Goal: Transaction & Acquisition: Purchase product/service

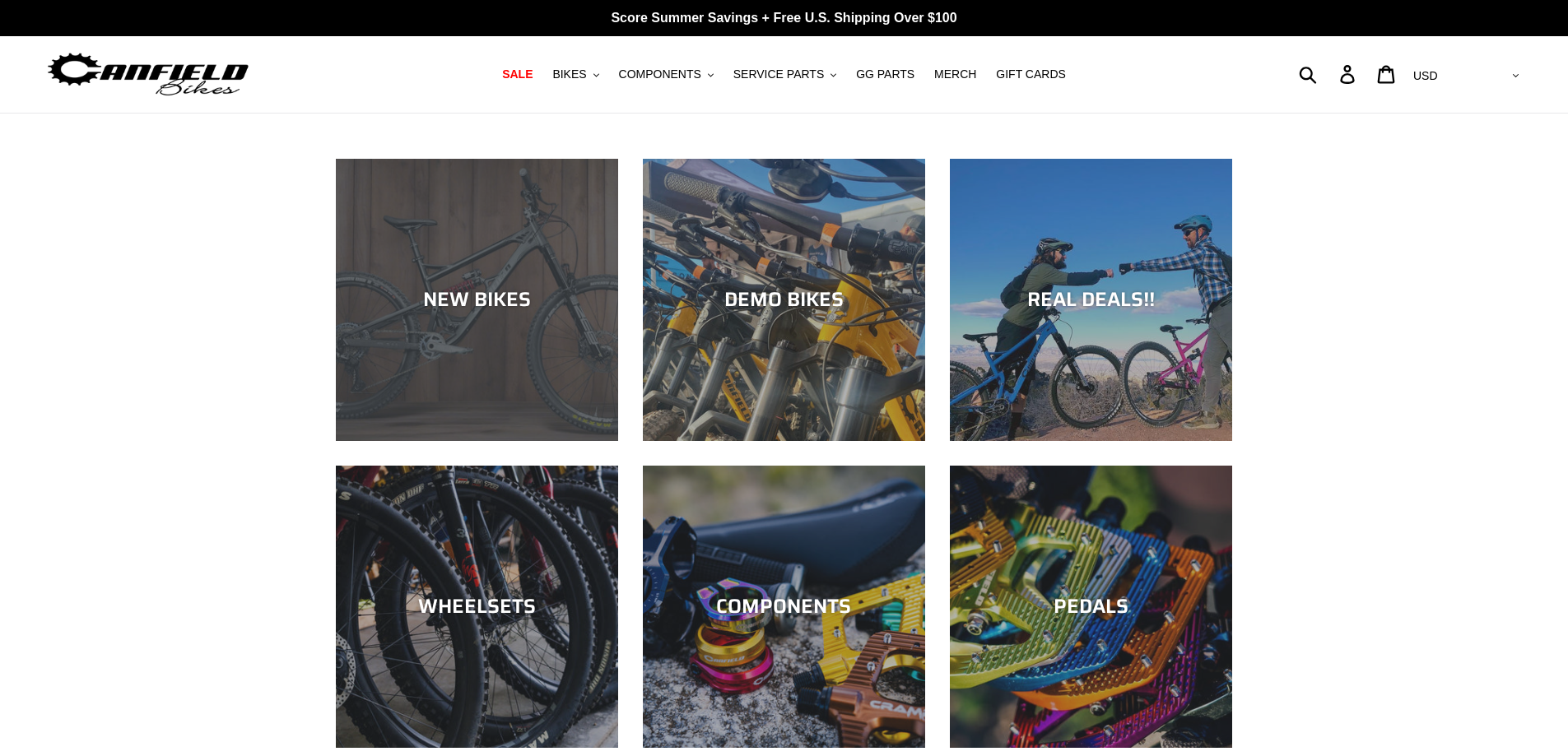
click at [473, 441] on div "NEW BIKES" at bounding box center [477, 441] width 282 height 0
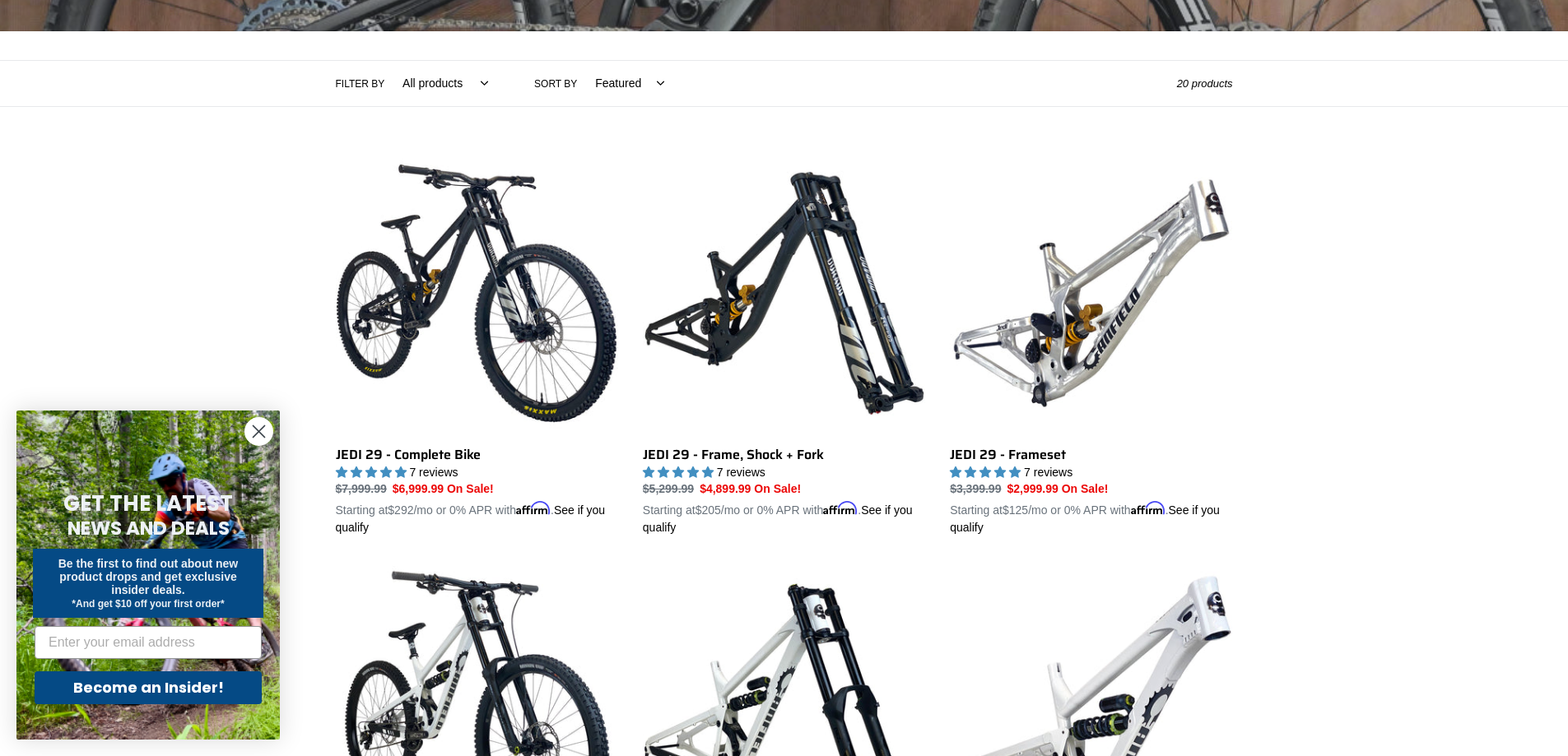
click at [262, 426] on circle "Close dialog" at bounding box center [259, 431] width 27 height 27
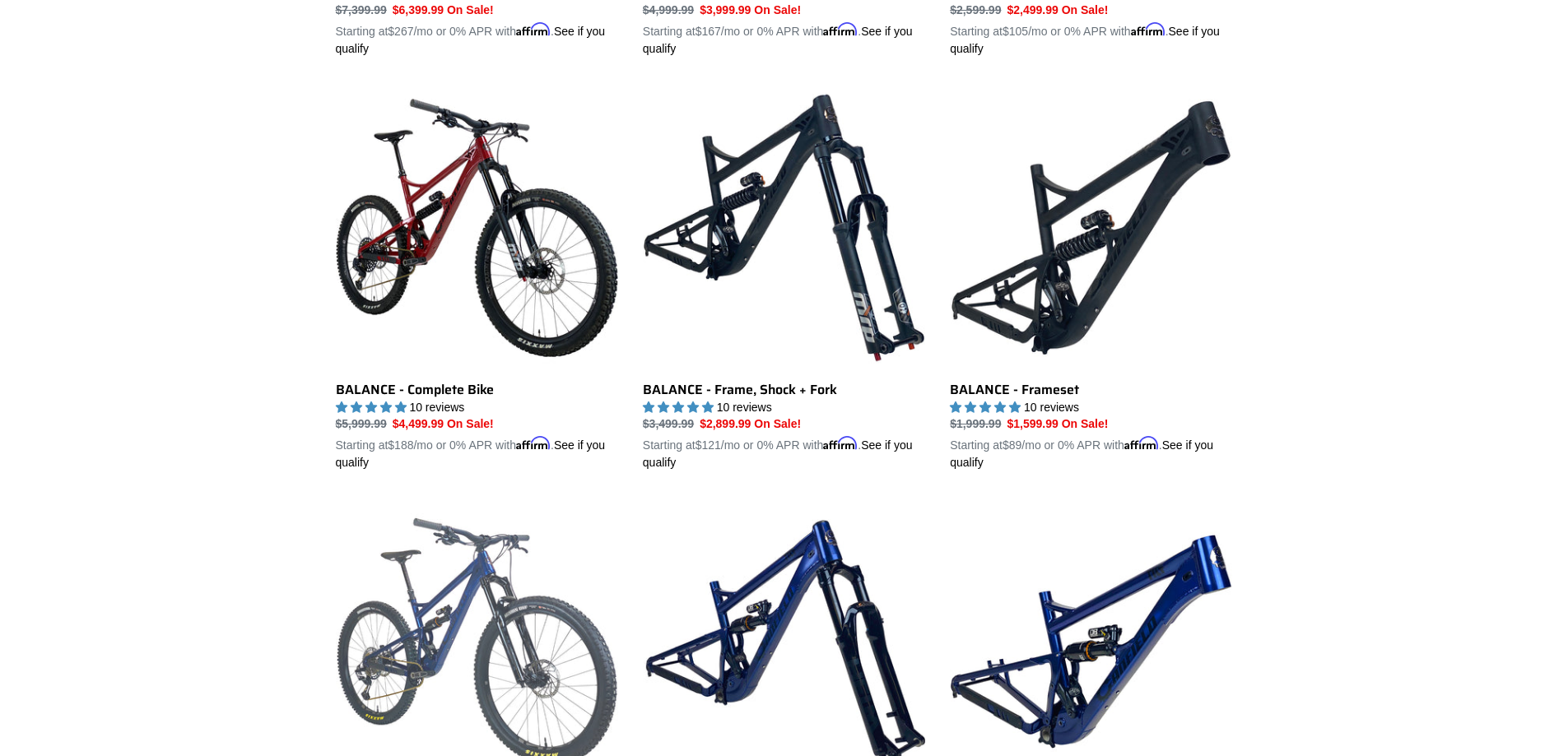
scroll to position [1564, 0]
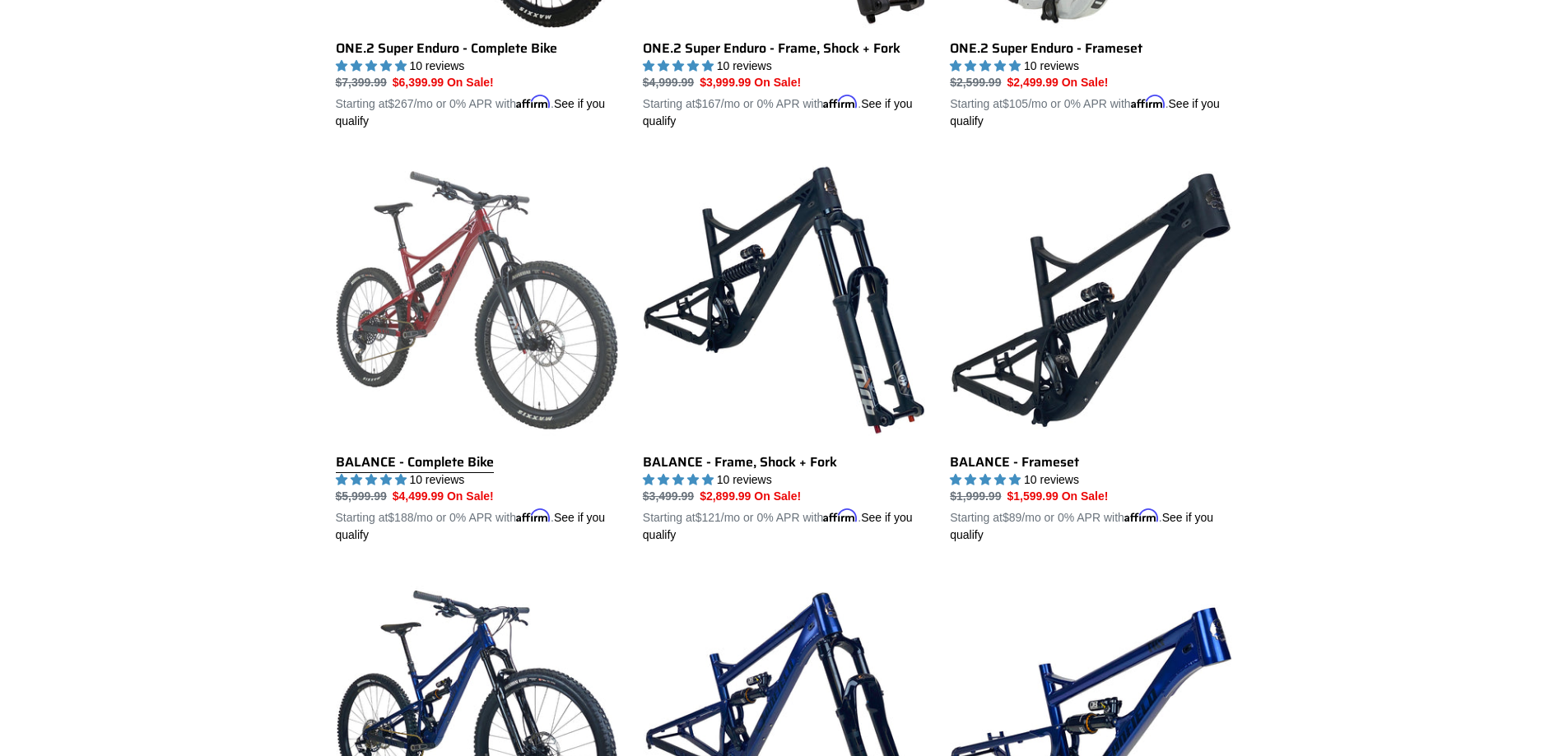
click at [429, 452] on link "BALANCE - Complete Bike" at bounding box center [477, 351] width 282 height 386
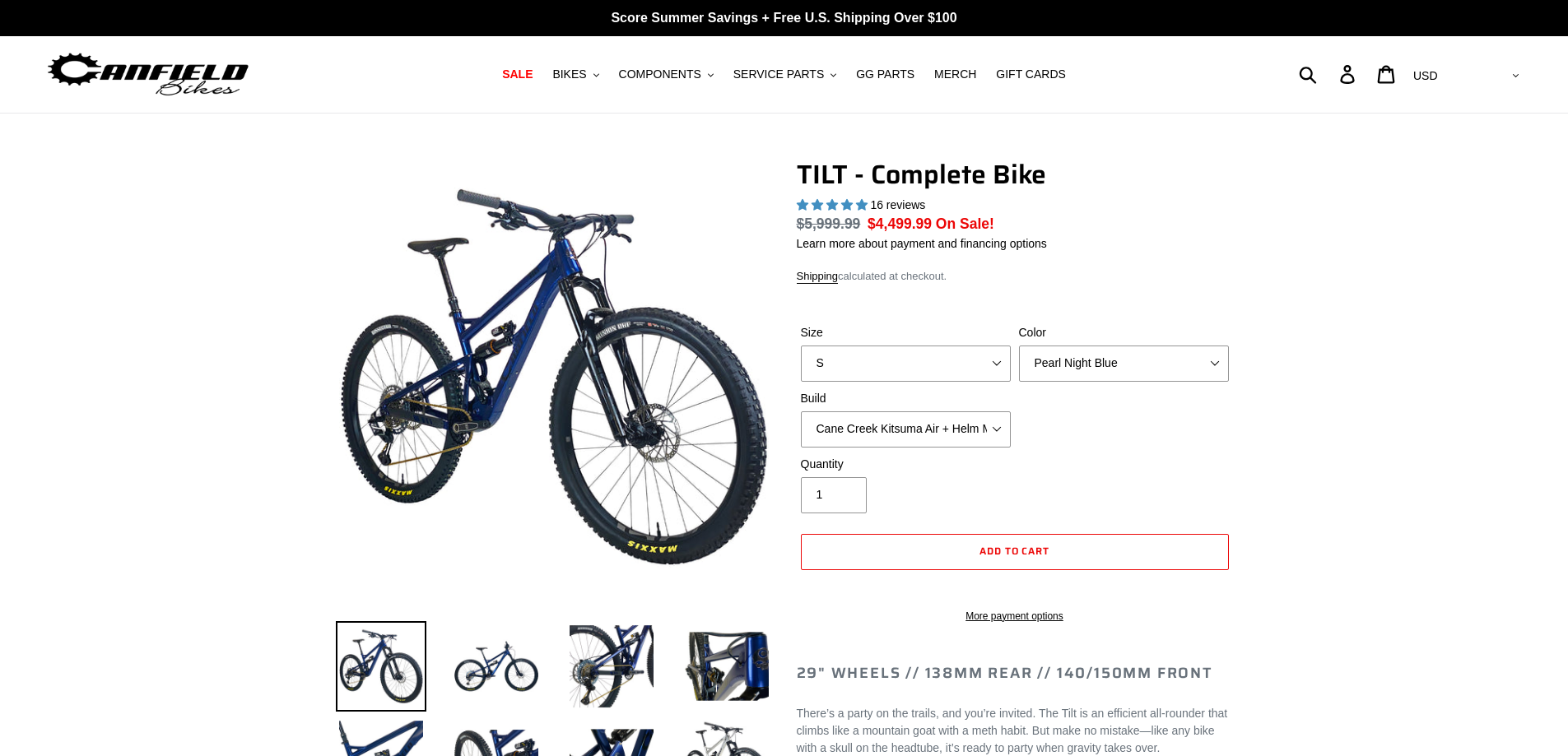
select select "highest-rating"
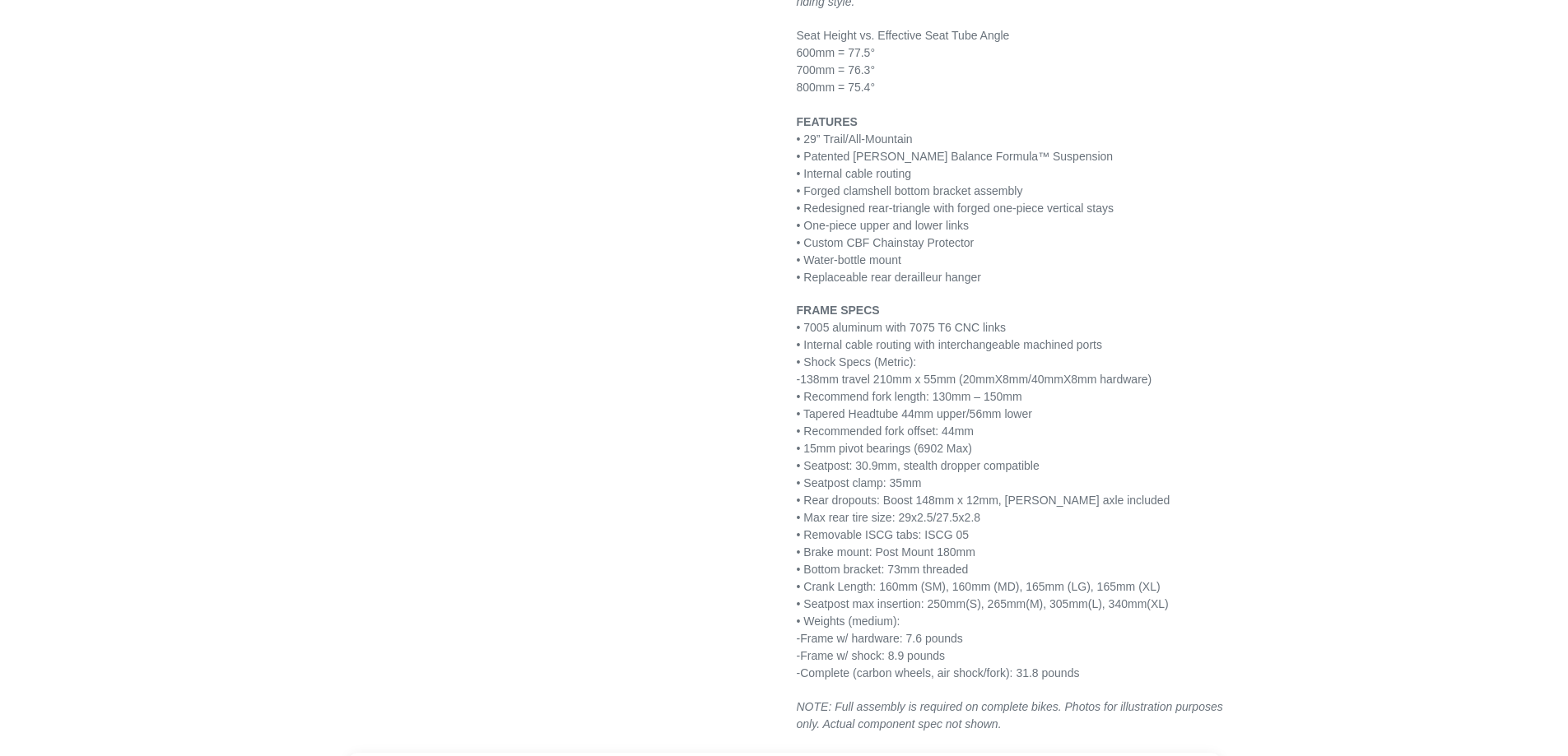
scroll to position [2634, 0]
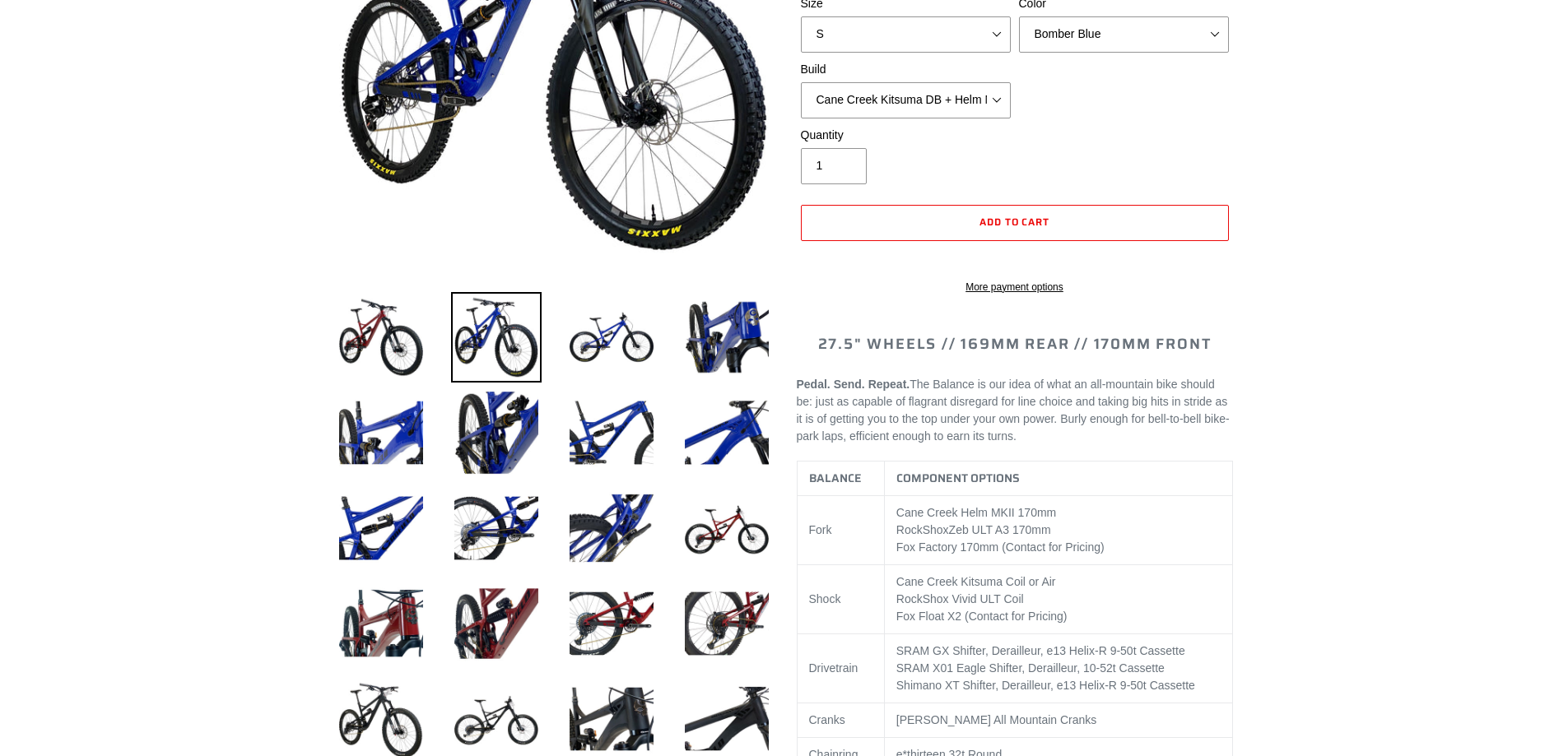
select select "highest-rating"
